Goal: Information Seeking & Learning: Learn about a topic

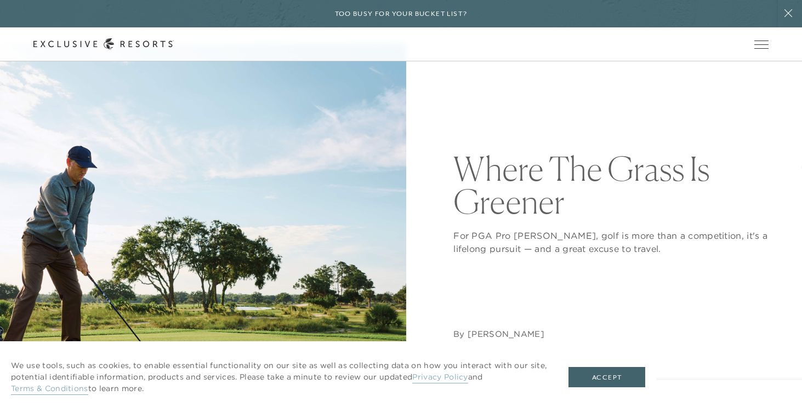
scroll to position [76, 0]
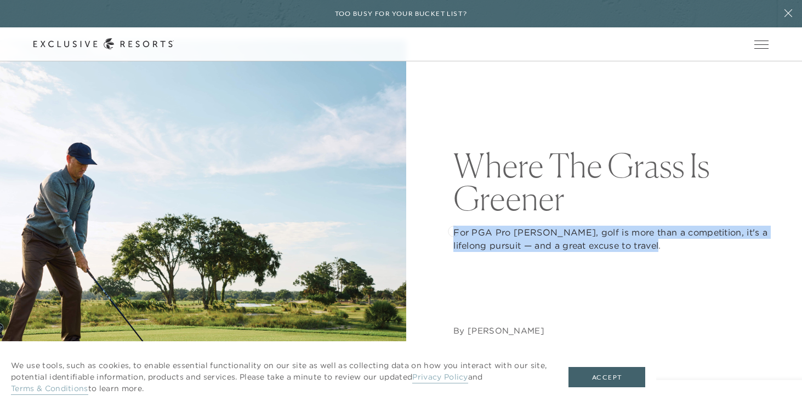
drag, startPoint x: 681, startPoint y: 245, endPoint x: 453, endPoint y: 230, distance: 227.9
click at [453, 230] on p "For PGA Pro Brendon Todd, golf is more than a competition, it's a lifelong purs…" at bounding box center [610, 239] width 315 height 26
copy p "For PGA Pro Brendon Todd, golf is more than a competition, it's a lifelong purs…"
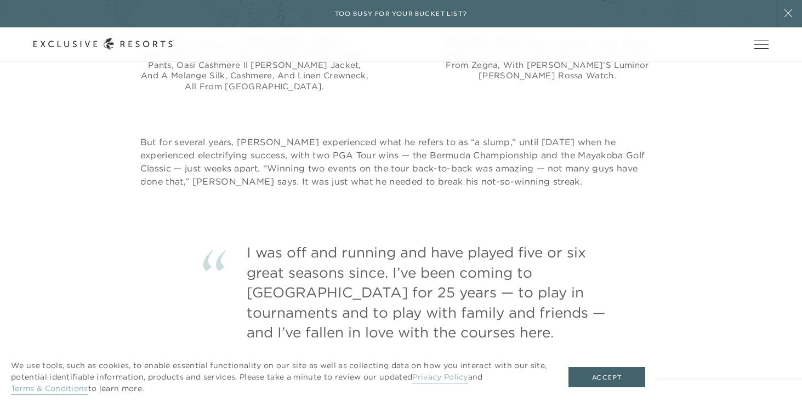
scroll to position [2290, 0]
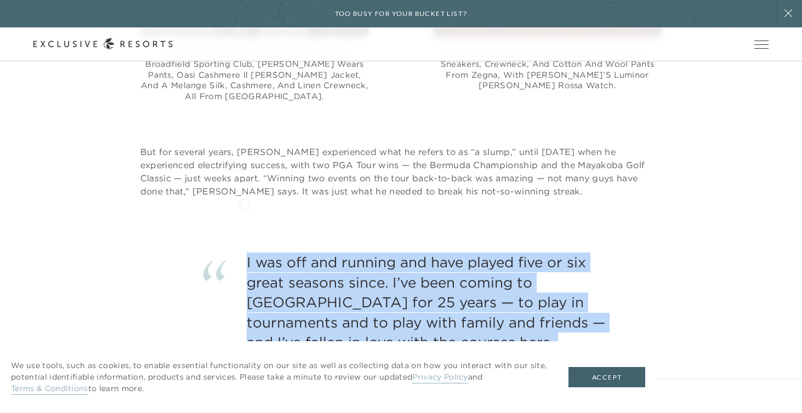
drag, startPoint x: 338, startPoint y: 309, endPoint x: 244, endPoint y: 203, distance: 140.9
click at [244, 253] on div "I was off and running and have played five or six great seasons since. I’ve bee…" at bounding box center [400, 313] width 734 height 121
copy div "I was off and running and have played five or six great seasons since. I’ve bee…"
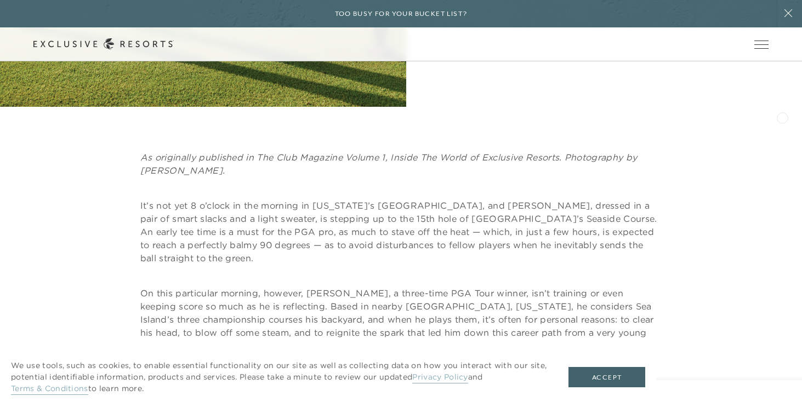
scroll to position [406, 0]
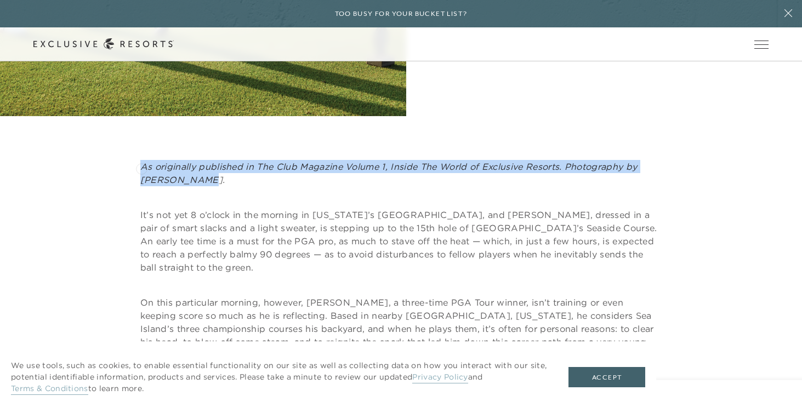
drag, startPoint x: 176, startPoint y: 179, endPoint x: 141, endPoint y: 168, distance: 36.2
click at [141, 168] on p "As originally published in The Club Magazine Volume 1, Inside The World of Excl…" at bounding box center [400, 173] width 521 height 26
copy em "As originally published in The Club Magazine Volume 1, Inside The World of Excl…"
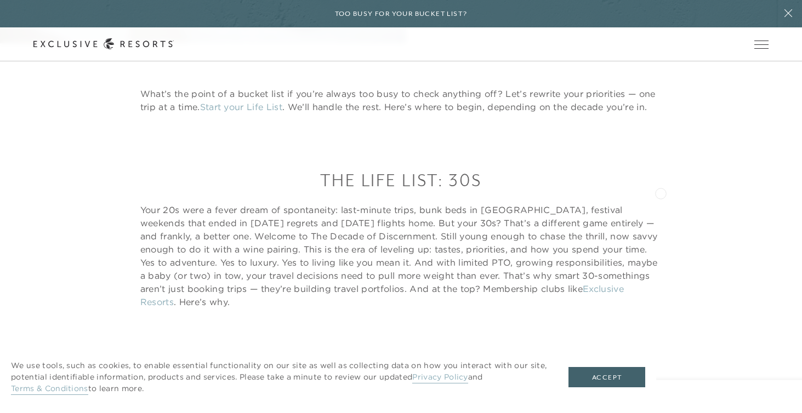
scroll to position [628, 0]
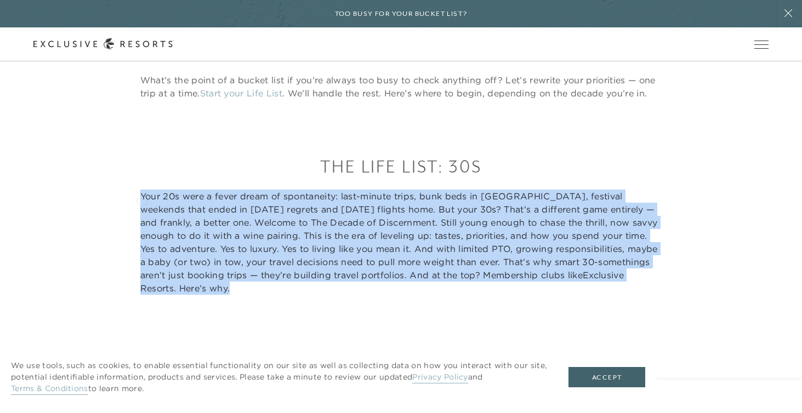
drag, startPoint x: 177, startPoint y: 284, endPoint x: 142, endPoint y: 199, distance: 91.9
click at [142, 199] on p "Your 20s were a fever dream of spontaneity: last-minute trips, bunk beds in Bal…" at bounding box center [400, 242] width 521 height 105
copy p "Your 20s were a fever dream of spontaneity: last-minute trips, bunk beds in Bal…"
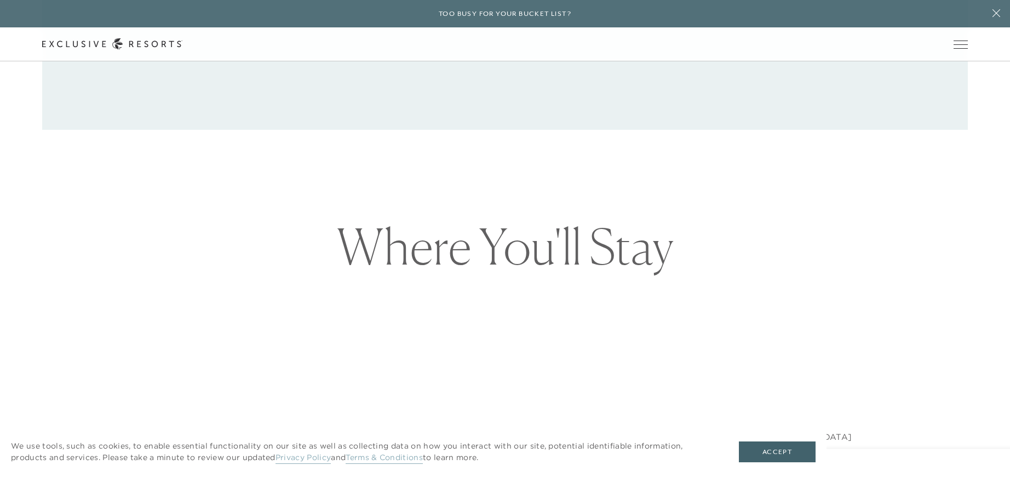
scroll to position [903, 0]
